Goal: Transaction & Acquisition: Purchase product/service

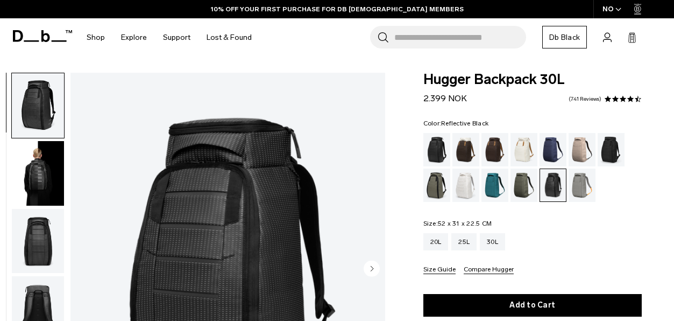
scroll to position [54, 0]
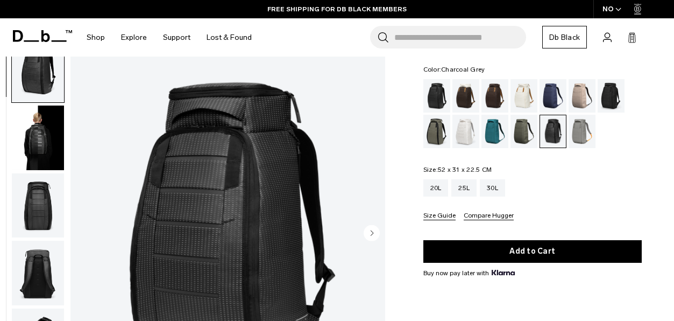
click at [608, 98] on div "Charcoal Grey" at bounding box center [611, 95] width 27 height 33
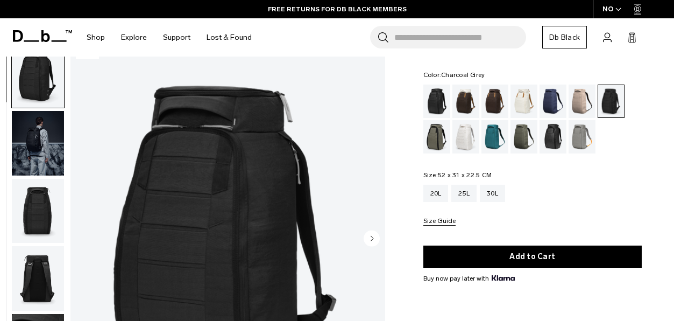
scroll to position [54, 0]
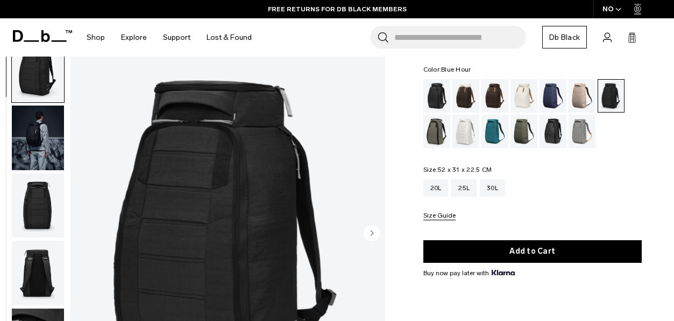
click at [551, 96] on div "Blue Hour" at bounding box center [553, 95] width 27 height 33
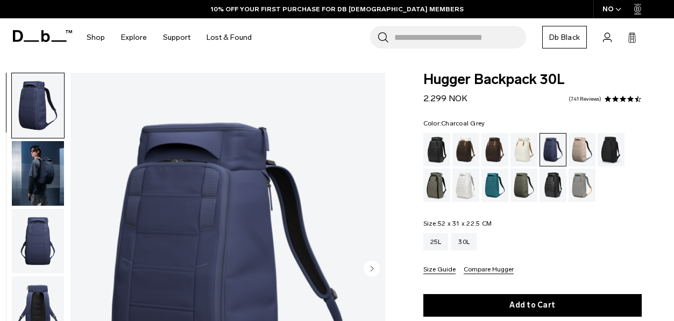
click at [616, 146] on div "Charcoal Grey" at bounding box center [611, 149] width 27 height 33
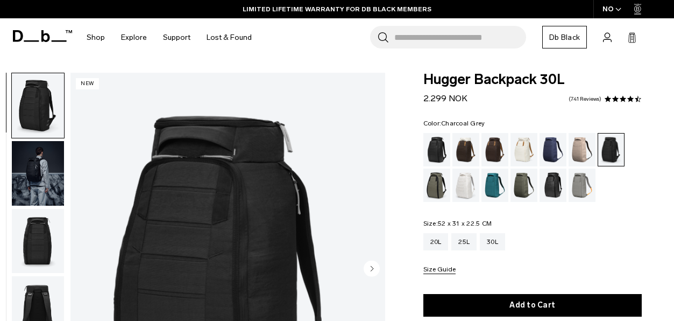
click at [45, 163] on img "button" at bounding box center [38, 173] width 52 height 65
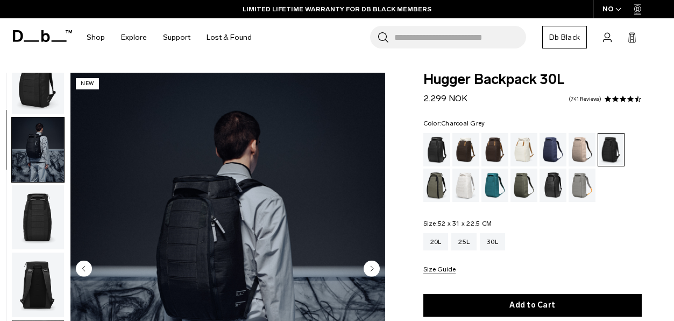
scroll to position [68, 0]
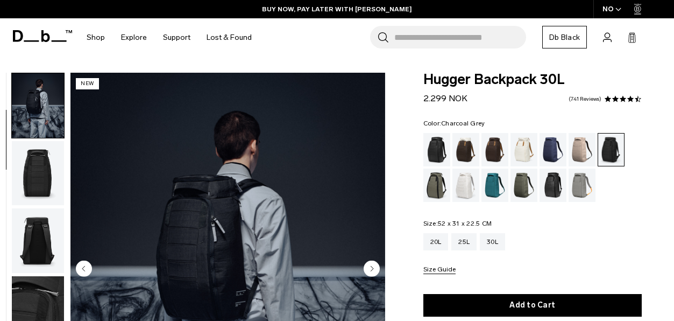
click at [51, 171] on img "button" at bounding box center [38, 173] width 52 height 65
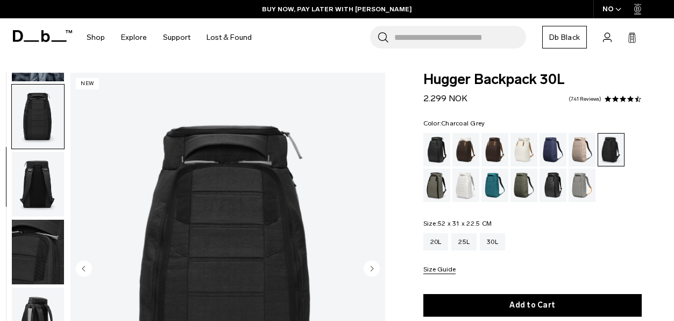
scroll to position [136, 0]
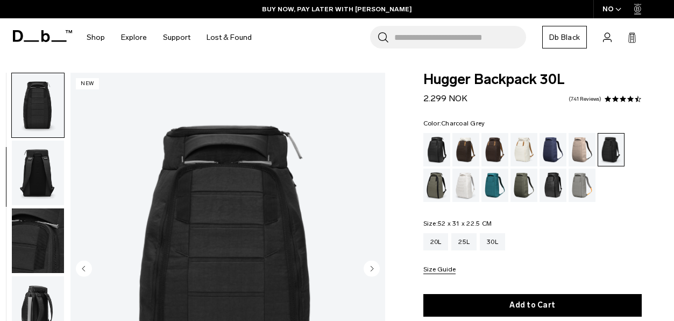
click at [36, 226] on img "button" at bounding box center [38, 240] width 52 height 65
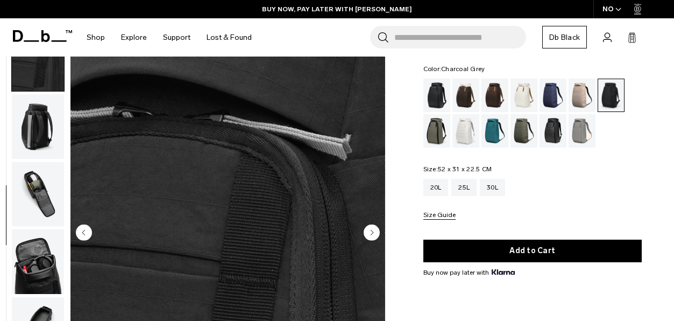
scroll to position [108, 0]
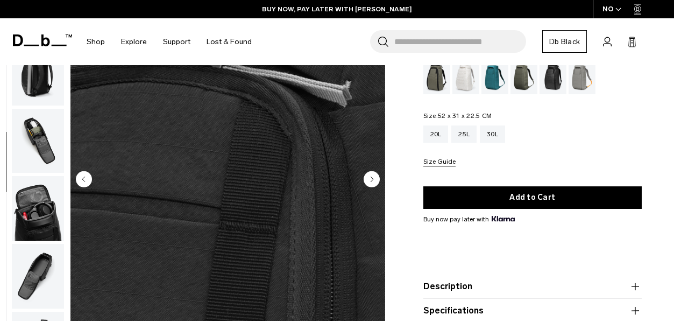
click at [53, 151] on img "button" at bounding box center [38, 140] width 52 height 65
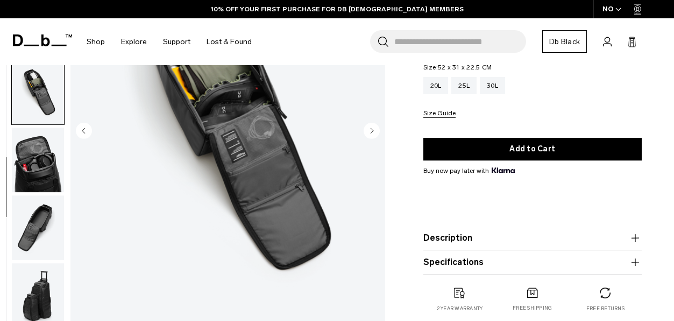
scroll to position [161, 0]
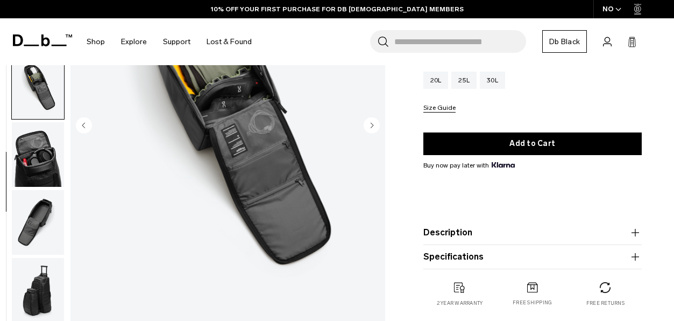
click at [44, 152] on img "button" at bounding box center [38, 154] width 52 height 65
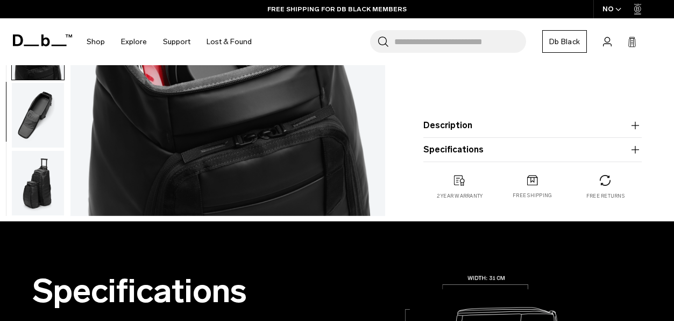
scroll to position [269, 0]
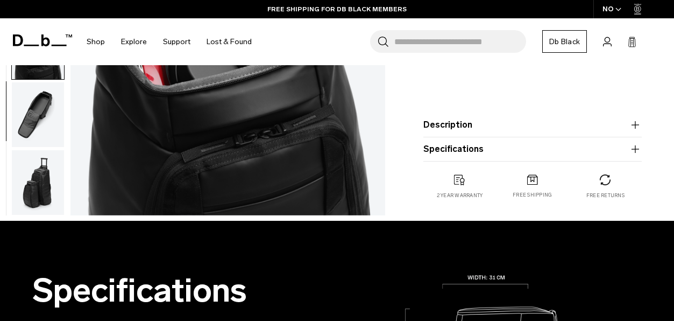
click at [45, 128] on img "button" at bounding box center [38, 114] width 52 height 65
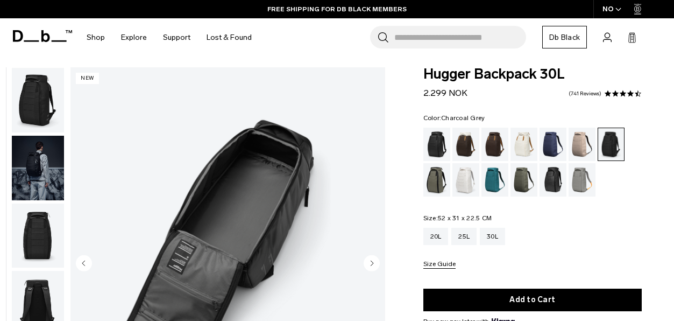
scroll to position [0, 0]
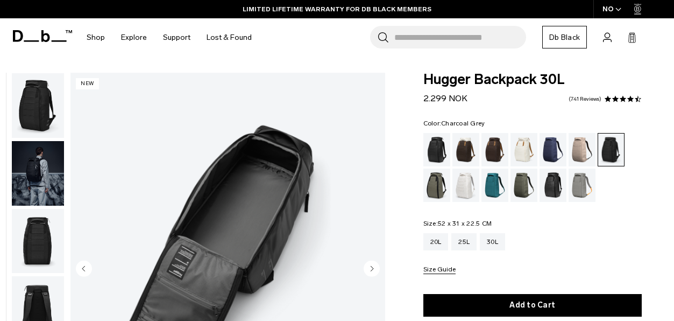
click at [50, 108] on img "button" at bounding box center [38, 105] width 52 height 65
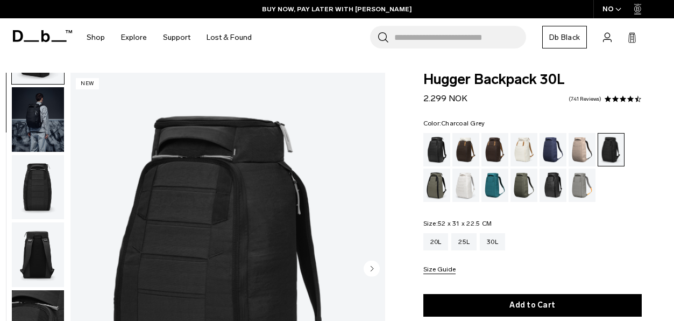
click at [50, 108] on img "button" at bounding box center [38, 119] width 52 height 65
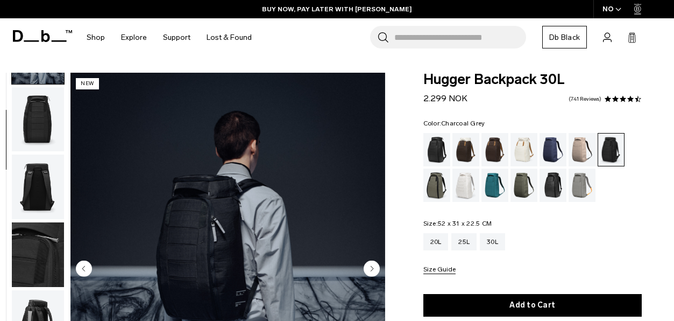
click at [50, 108] on img "button" at bounding box center [38, 119] width 52 height 65
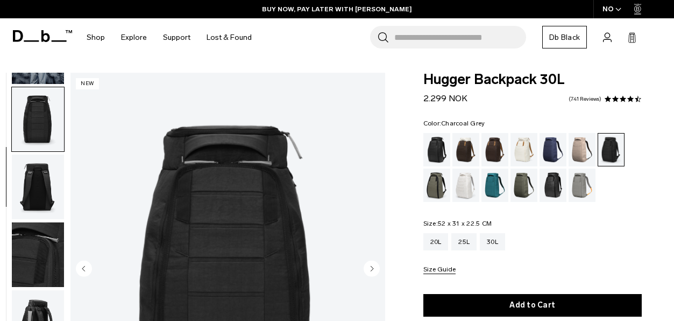
scroll to position [136, 0]
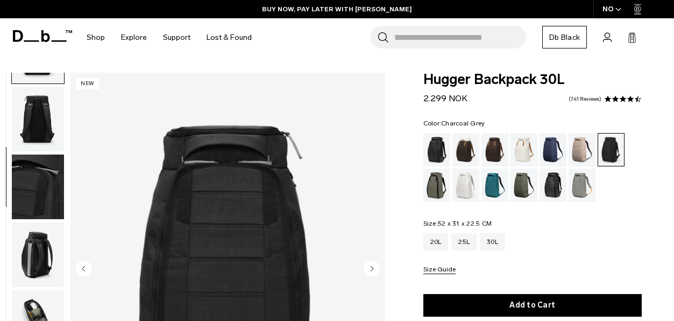
click at [50, 108] on img "button" at bounding box center [38, 119] width 52 height 65
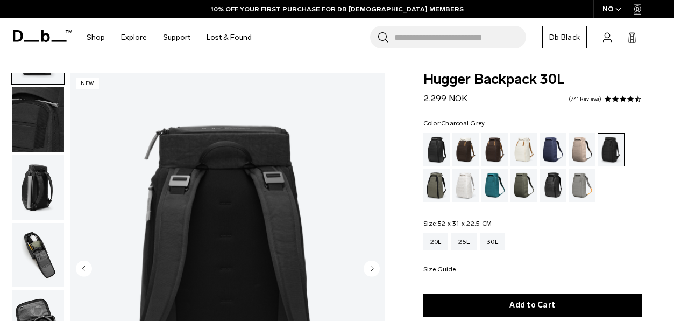
click at [50, 108] on img "button" at bounding box center [38, 119] width 52 height 65
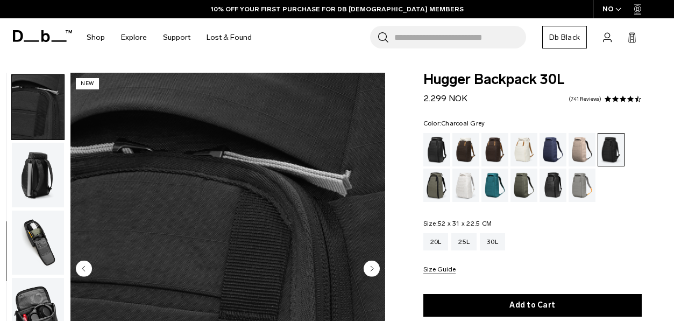
scroll to position [271, 0]
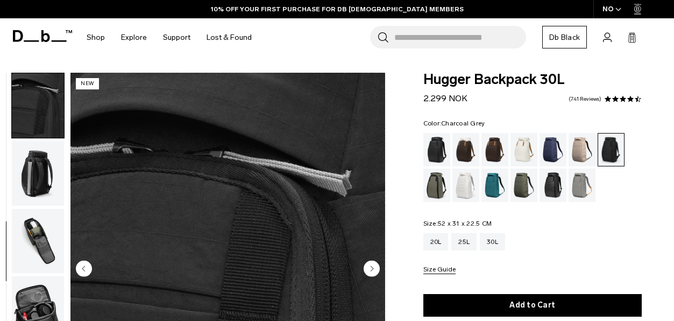
click at [40, 147] on img "button" at bounding box center [38, 173] width 52 height 65
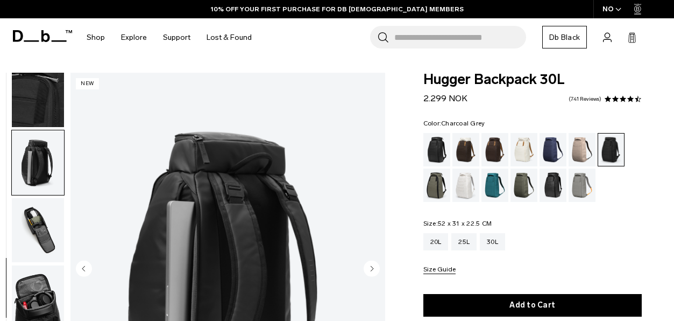
scroll to position [108, 0]
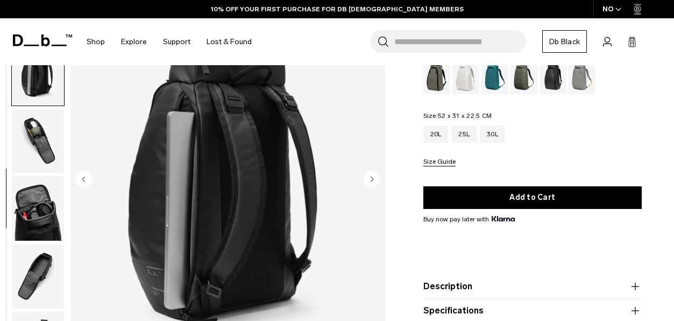
click at [40, 147] on img "button" at bounding box center [38, 140] width 52 height 65
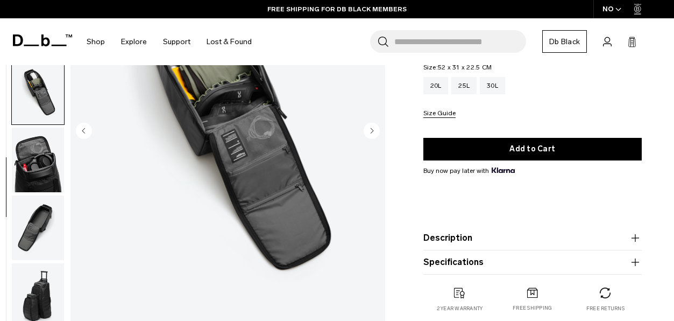
scroll to position [161, 0]
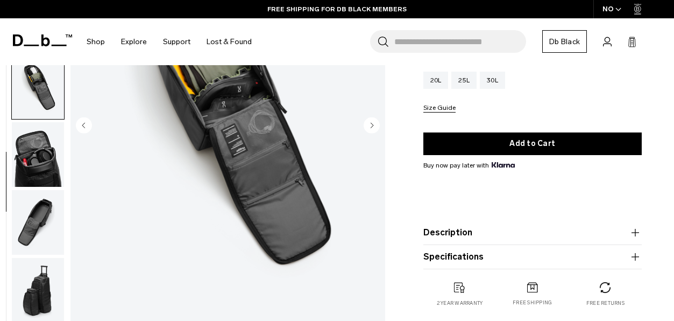
click at [40, 147] on img "button" at bounding box center [38, 154] width 52 height 65
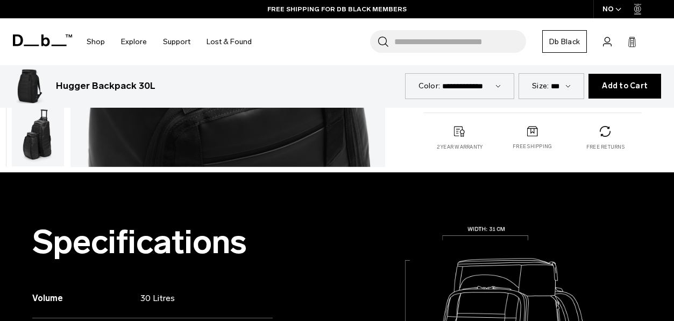
scroll to position [323, 0]
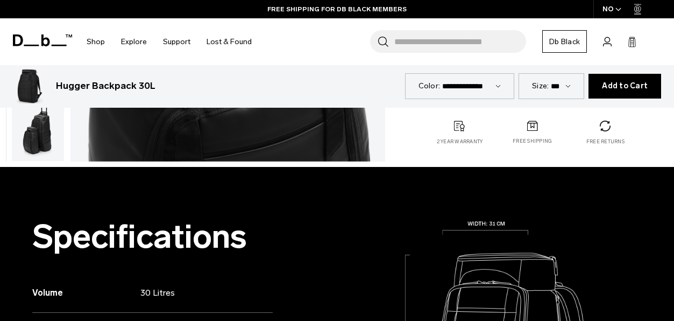
click at [40, 147] on img "button" at bounding box center [38, 128] width 52 height 65
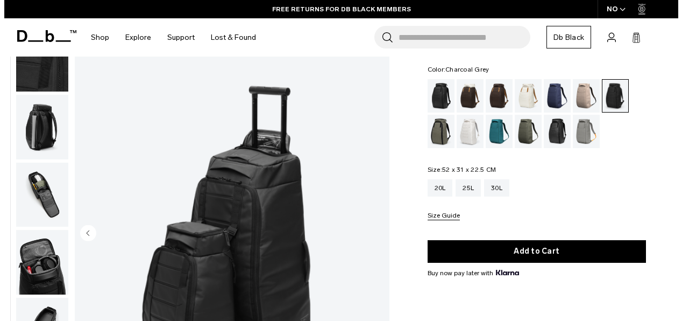
scroll to position [108, 0]
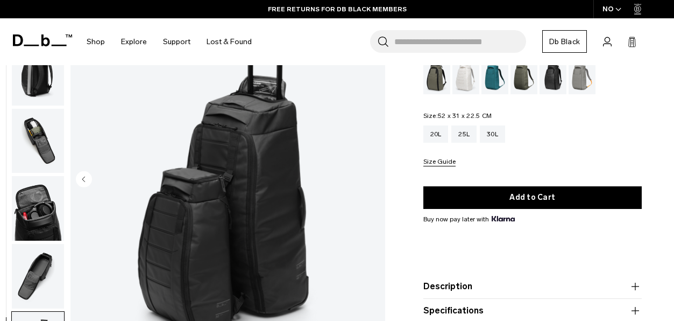
click at [217, 205] on img "10 / 10" at bounding box center [228, 179] width 315 height 393
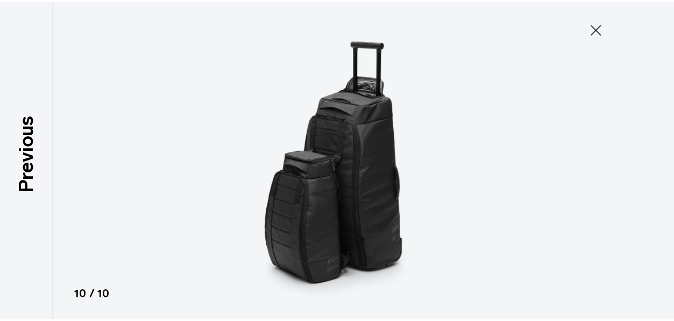
scroll to position [276, 0]
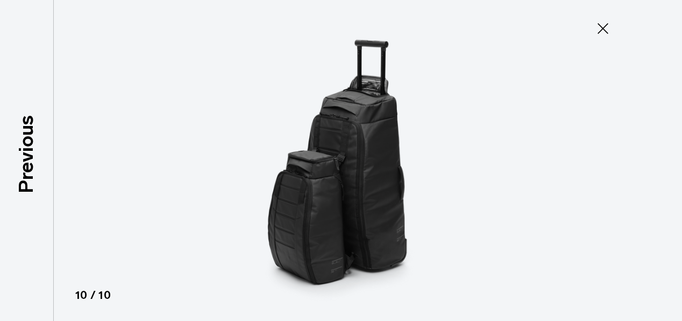
click at [608, 29] on icon at bounding box center [603, 28] width 17 height 17
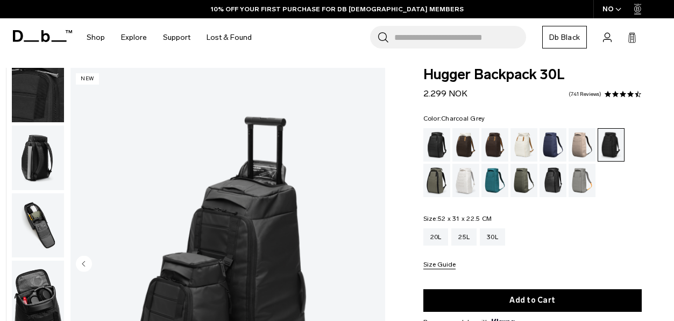
scroll to position [0, 0]
